Goal: Find specific page/section: Find specific page/section

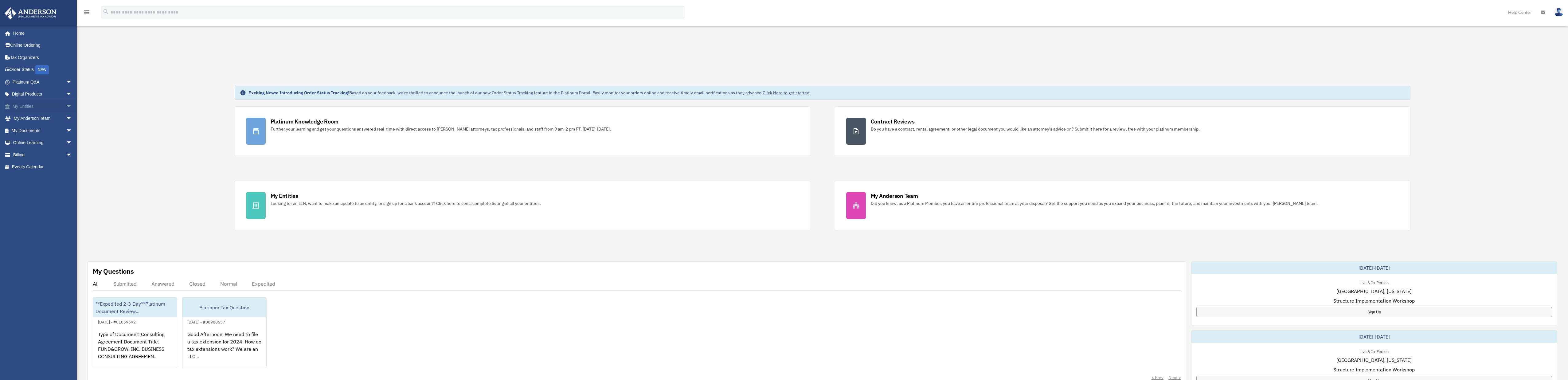
click at [54, 107] on link "My Entities arrow_drop_down" at bounding box center [43, 107] width 77 height 12
click at [66, 108] on span "arrow_drop_down" at bounding box center [72, 107] width 12 height 13
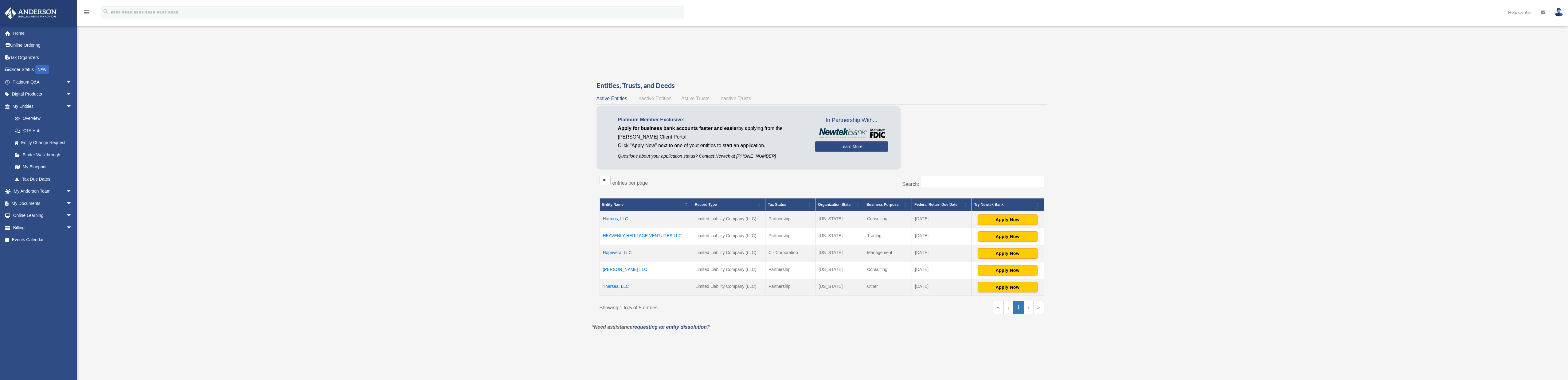
click at [653, 94] on div "Entities, Trusts, and Deeds Active Entities Inactive Entities Active Trusts Ina…" at bounding box center [822, 202] width 450 height 242
click at [653, 97] on span "Inactive Entities" at bounding box center [654, 98] width 35 height 5
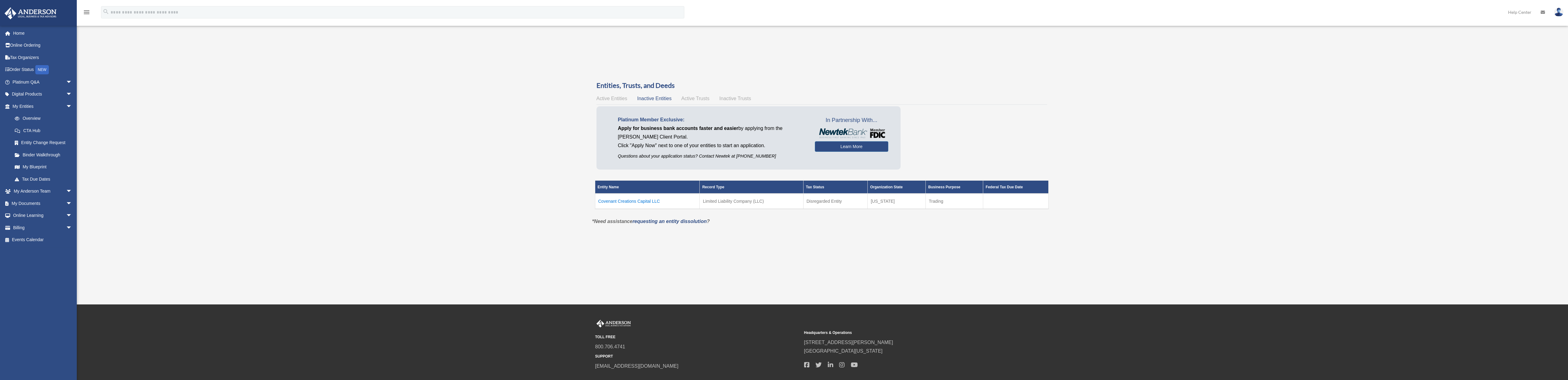
click at [651, 204] on td "Covenant Creations Capital LLC" at bounding box center [647, 201] width 105 height 15
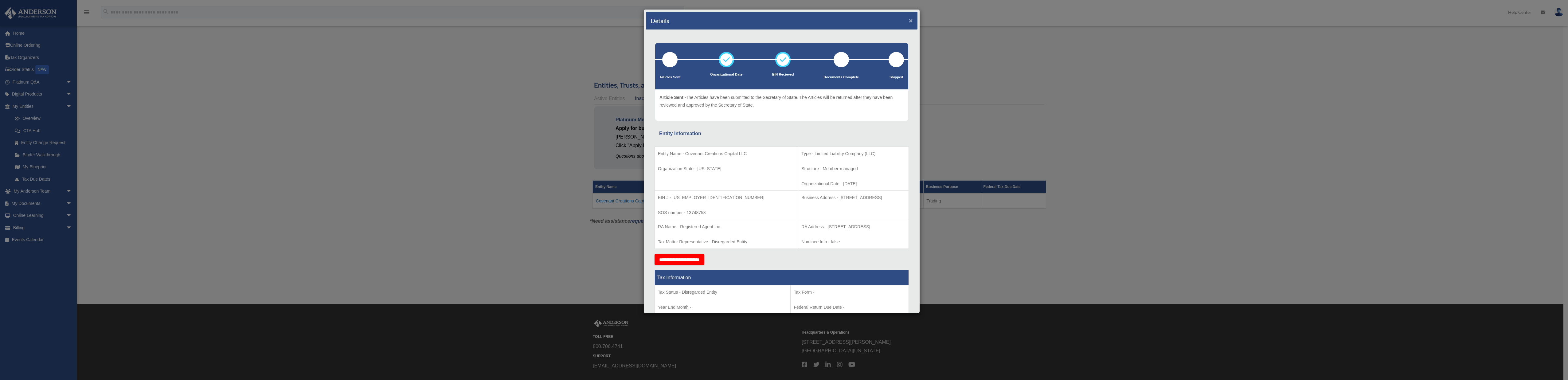
click at [909, 23] on button "×" at bounding box center [911, 20] width 4 height 7
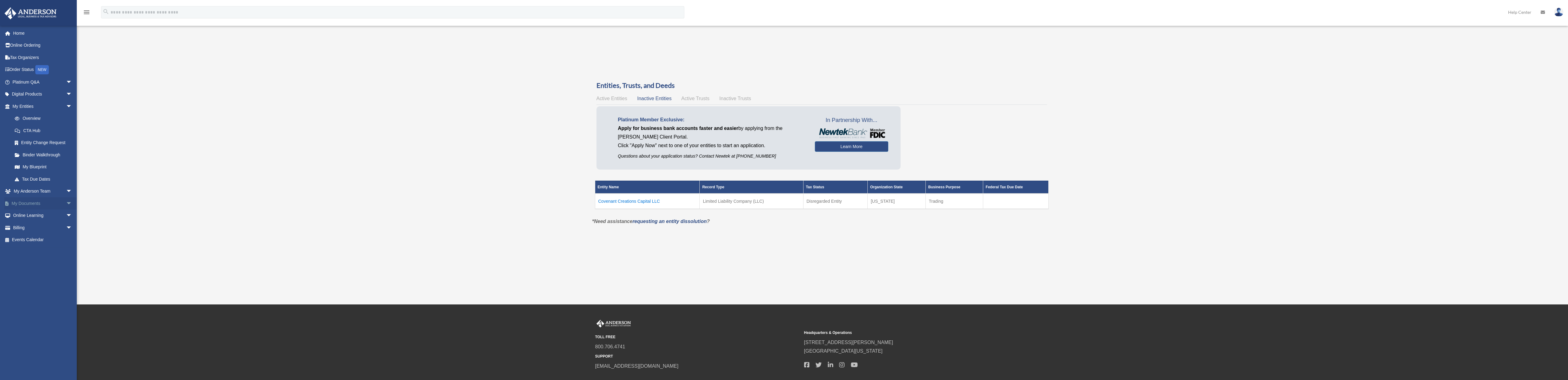
click at [43, 204] on link "My Documents arrow_drop_down" at bounding box center [43, 203] width 77 height 12
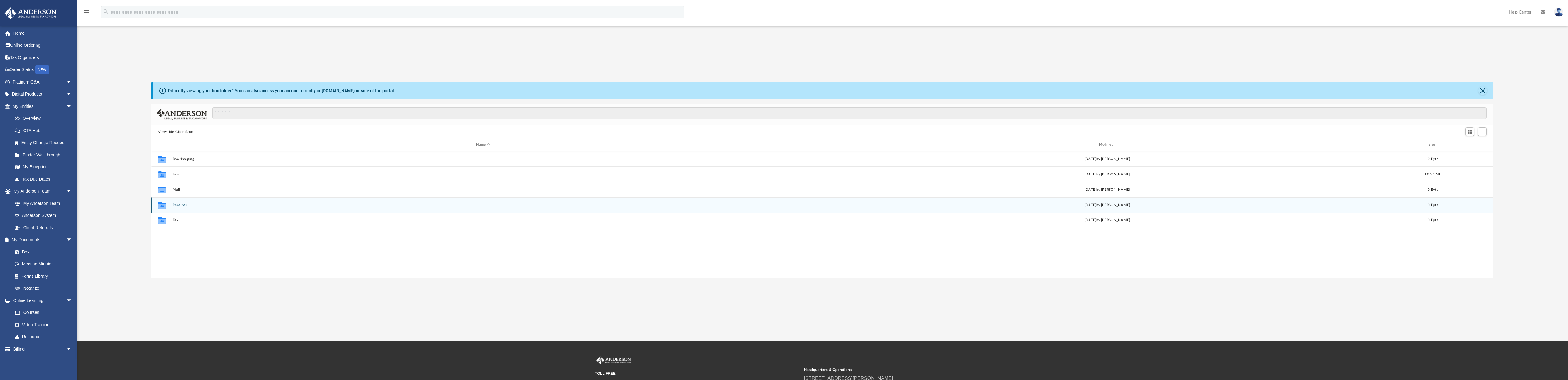
scroll to position [135, 1337]
click at [176, 177] on div "Collaborated Folder Law Thu Sep 18 2025 by Krystal Hankins 10.57 MB" at bounding box center [822, 174] width 1342 height 15
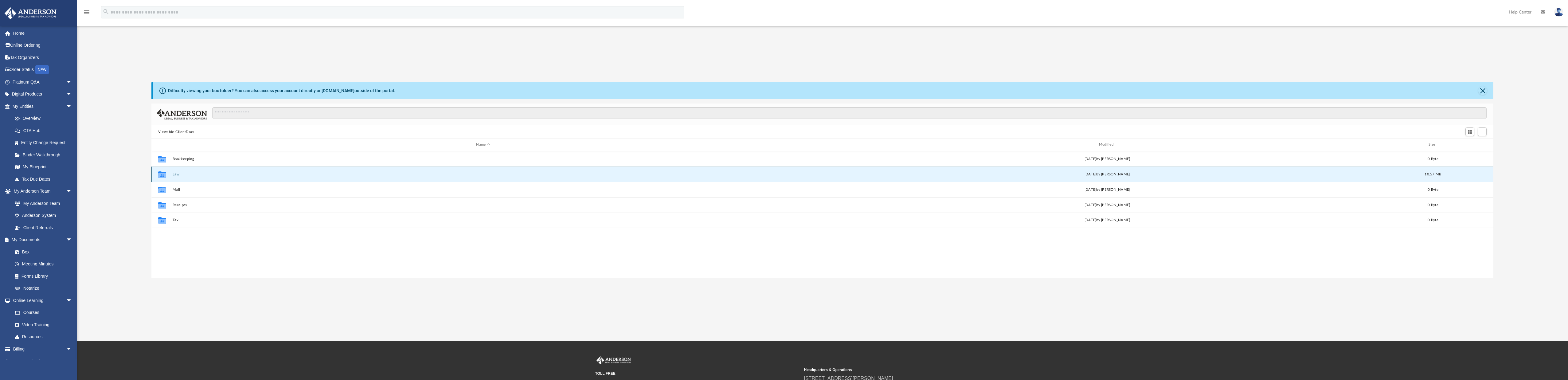
click at [176, 177] on div "Collaborated Folder Law Thu Sep 18 2025 by Krystal Hankins 10.57 MB" at bounding box center [822, 174] width 1342 height 15
click at [176, 175] on button "Law" at bounding box center [483, 174] width 621 height 4
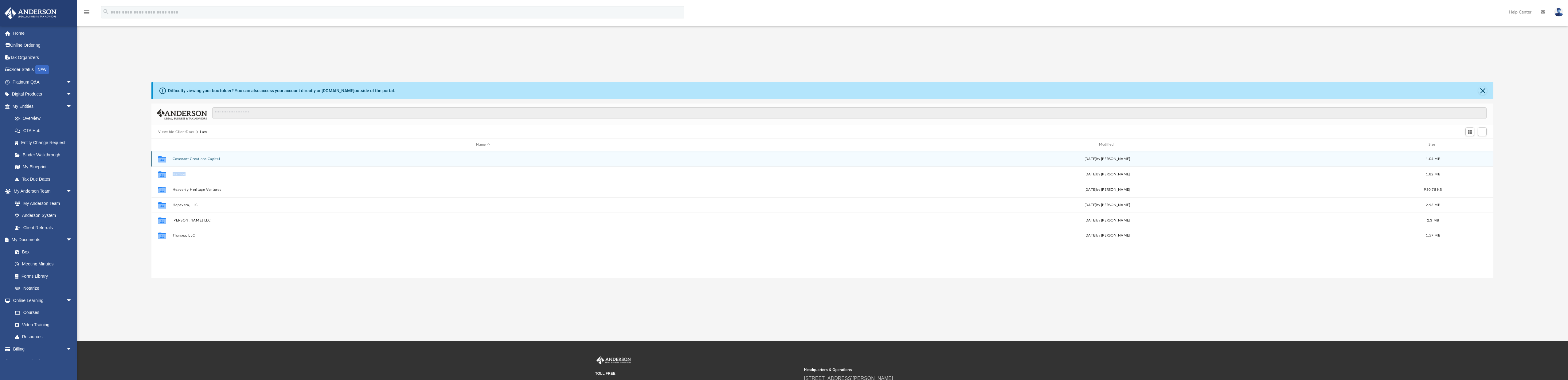
click at [186, 159] on button "Covenant Creations Capital" at bounding box center [483, 159] width 621 height 4
click at [203, 133] on button "Law" at bounding box center [203, 132] width 7 height 5
